Goal: Find specific page/section: Find specific page/section

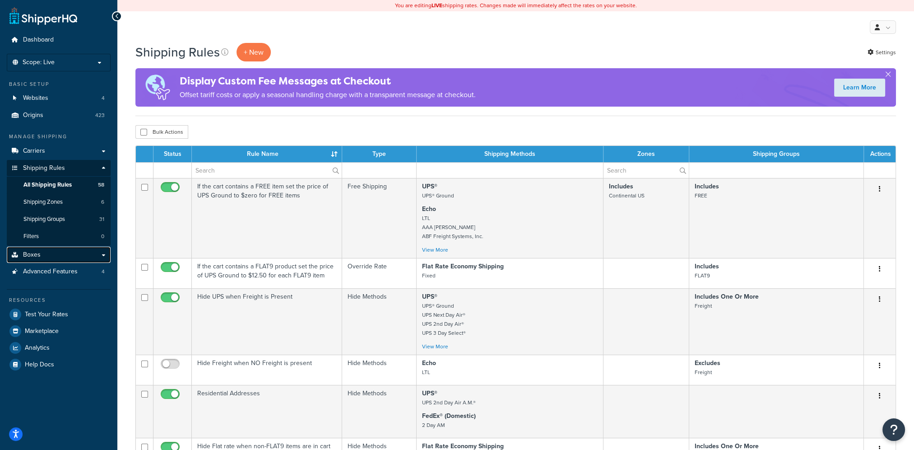
click at [45, 249] on link "Boxes" at bounding box center [59, 254] width 104 height 17
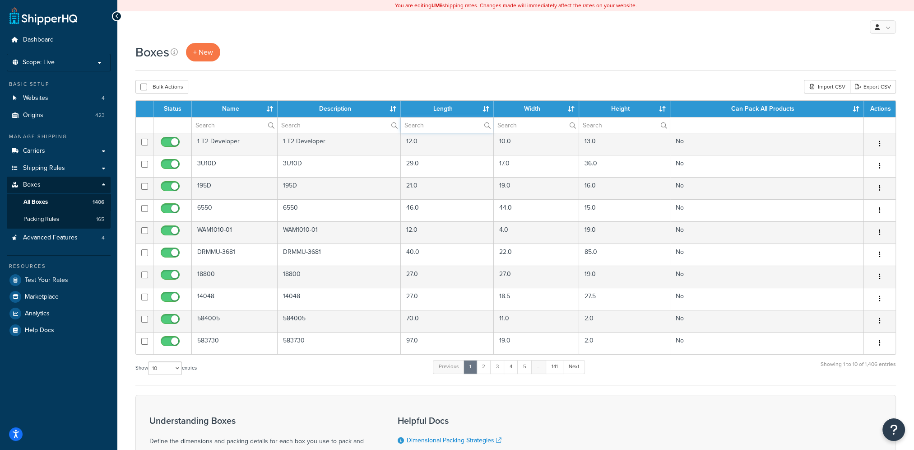
click at [424, 126] on input "text" at bounding box center [447, 124] width 93 height 15
type input "25"
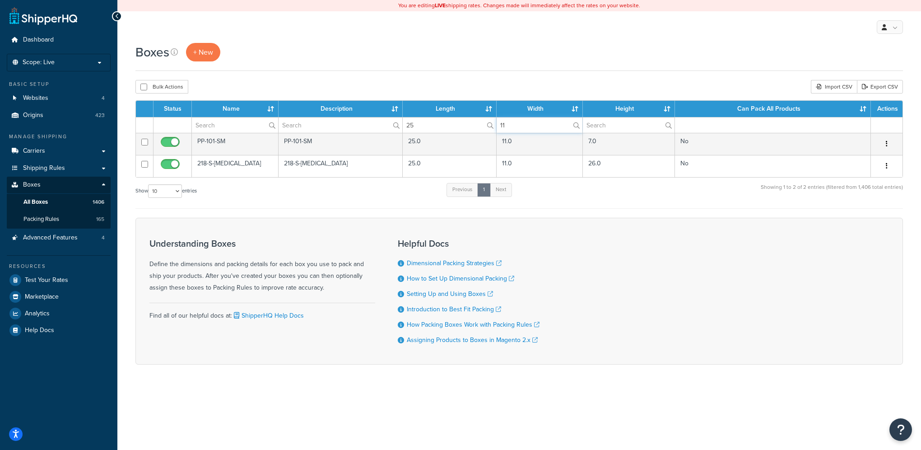
type input "11"
